Goal: Task Accomplishment & Management: Use online tool/utility

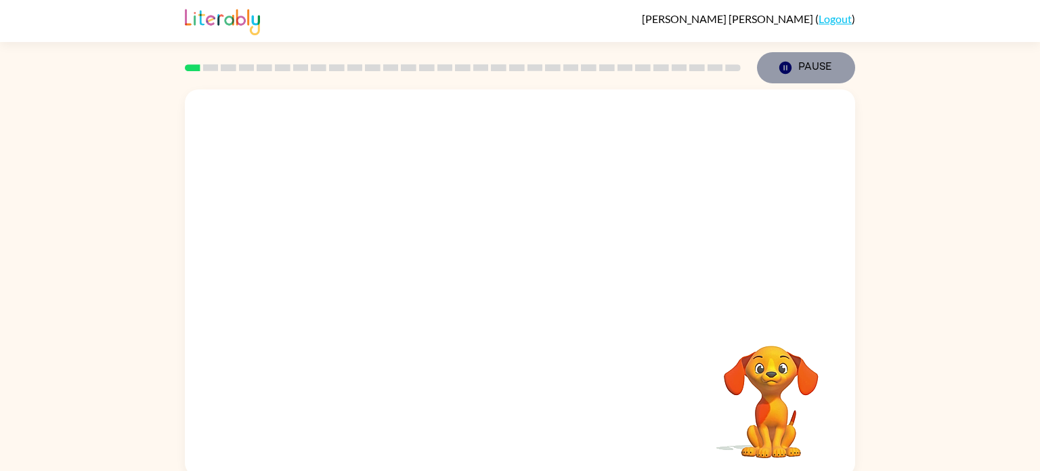
click at [785, 64] on icon "button" at bounding box center [786, 68] width 12 height 12
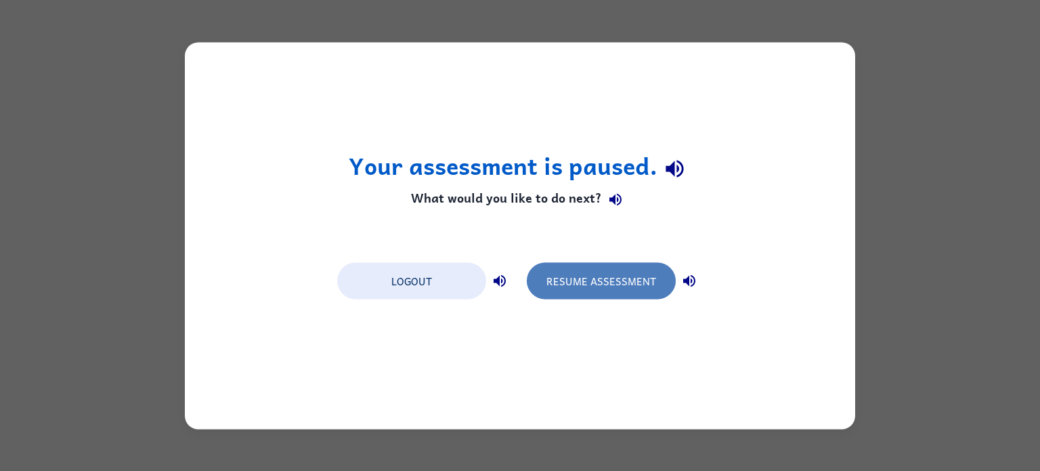
click at [639, 274] on button "Resume Assessment" at bounding box center [601, 280] width 149 height 37
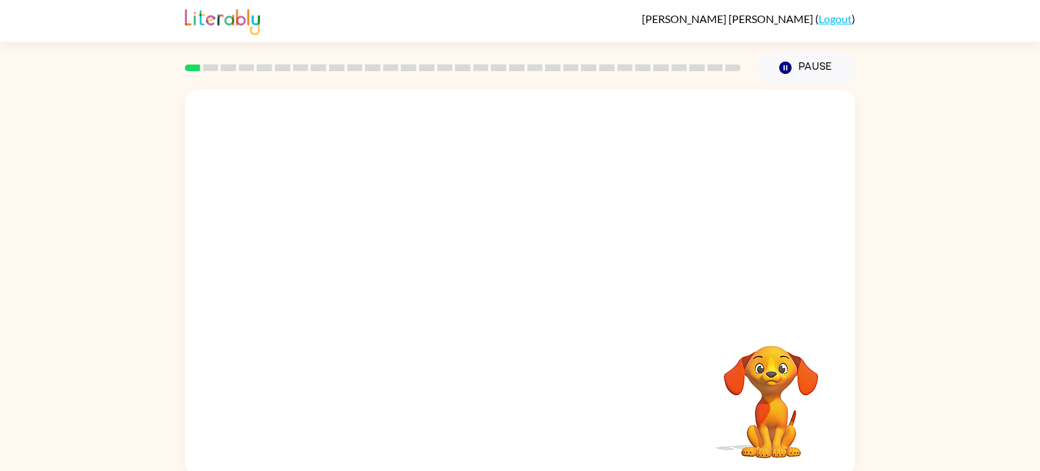
scroll to position [5, 0]
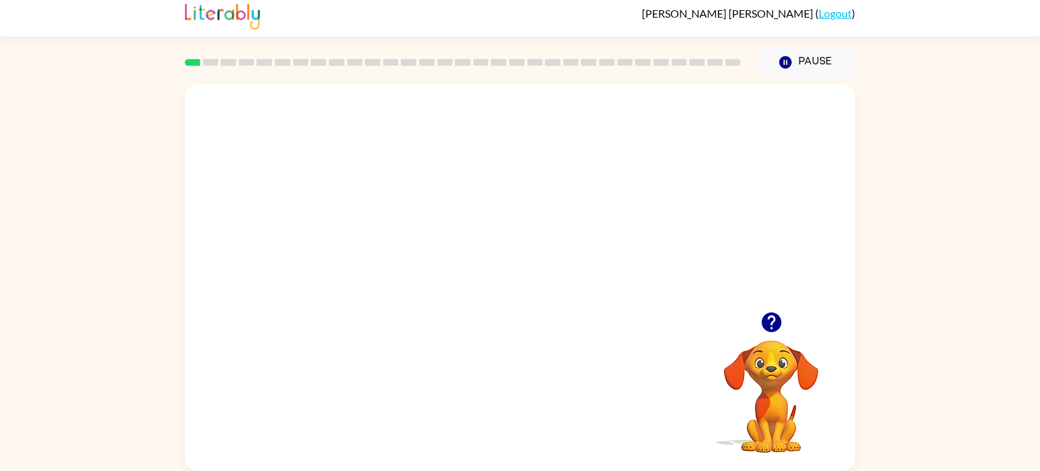
click at [501, 272] on video "Your browser must support playing .mp4 files to use Literably. Please try using…" at bounding box center [520, 198] width 670 height 228
click at [494, 258] on video "Your browser must support playing .mp4 files to use Literably. Please try using…" at bounding box center [520, 198] width 670 height 228
click at [528, 298] on div at bounding box center [520, 283] width 87 height 49
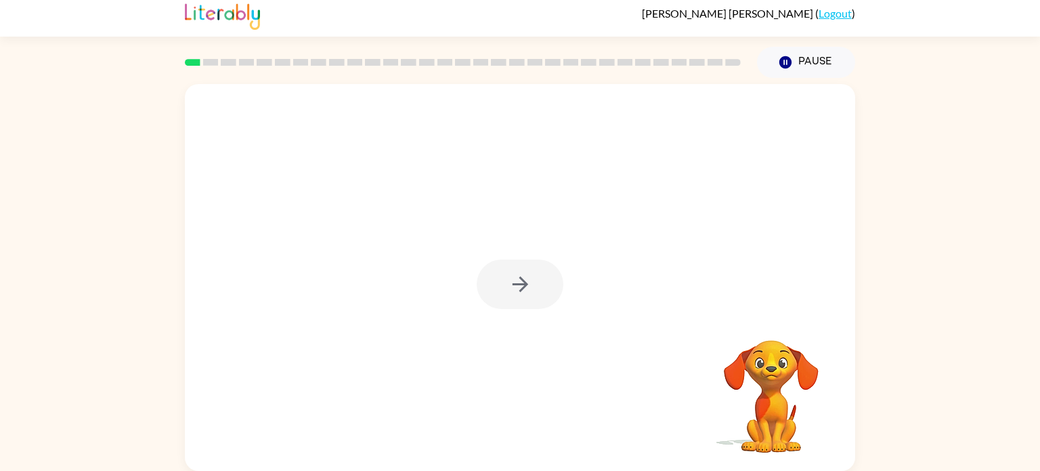
click at [528, 298] on div at bounding box center [520, 283] width 87 height 49
click at [528, 298] on button "button" at bounding box center [520, 283] width 87 height 49
click at [528, 298] on div at bounding box center [520, 198] width 670 height 228
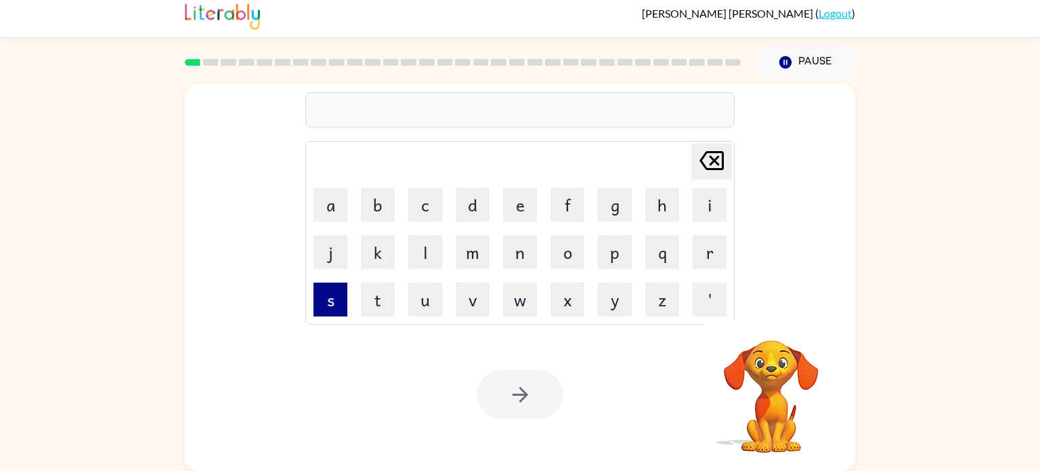
click at [325, 303] on button "s" at bounding box center [331, 299] width 34 height 34
type button "s"
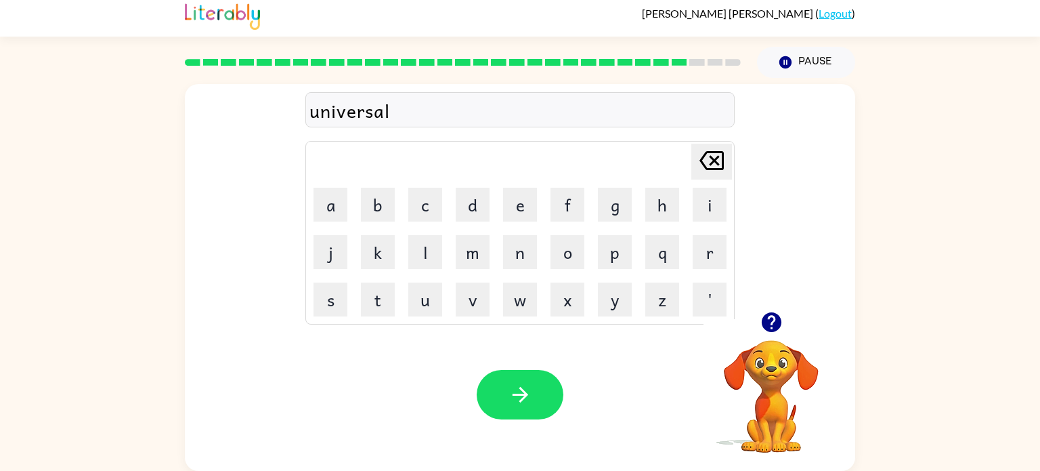
click at [773, 325] on icon "button" at bounding box center [771, 322] width 20 height 20
click at [529, 383] on icon "button" at bounding box center [521, 395] width 24 height 24
